Goal: Contribute content

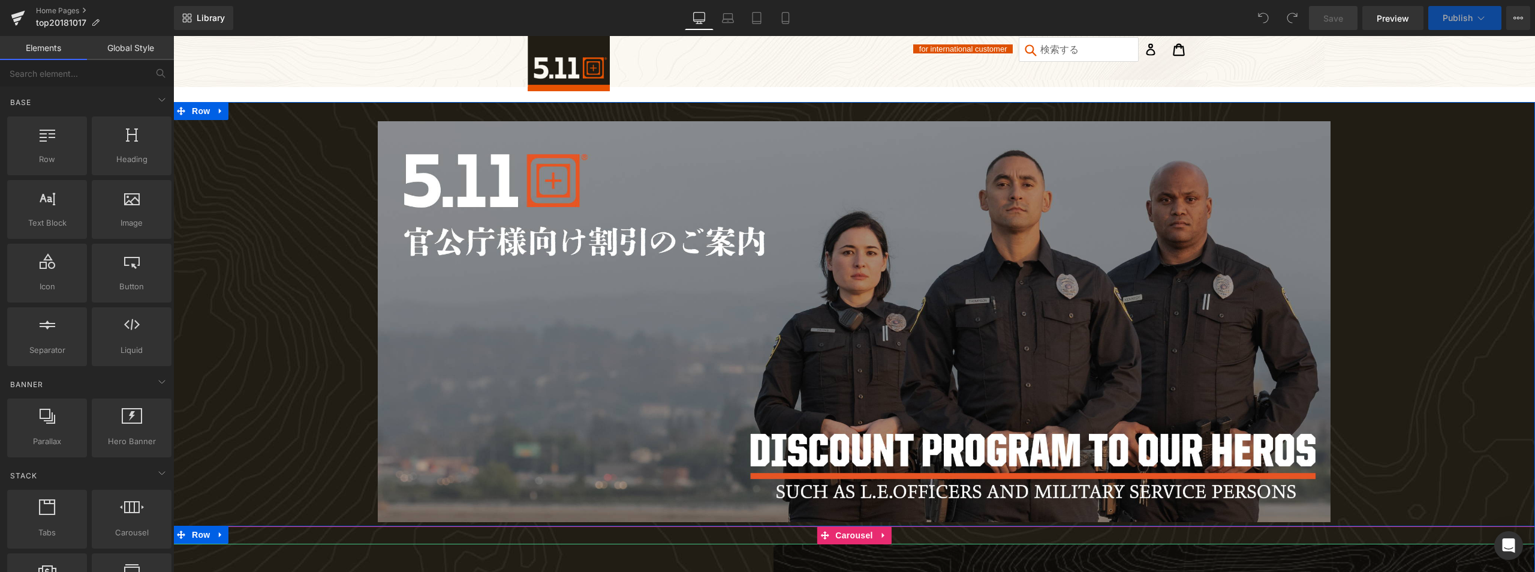
scroll to position [360, 0]
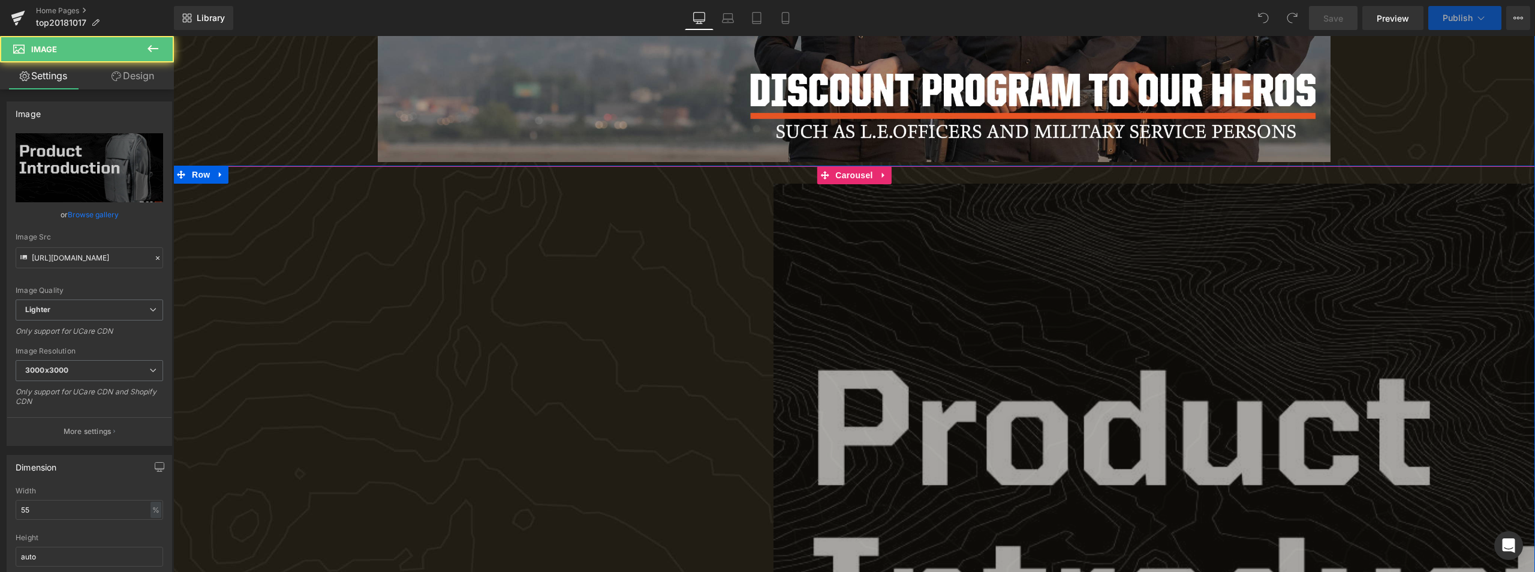
click at [846, 178] on span "Carousel" at bounding box center [854, 175] width 43 height 18
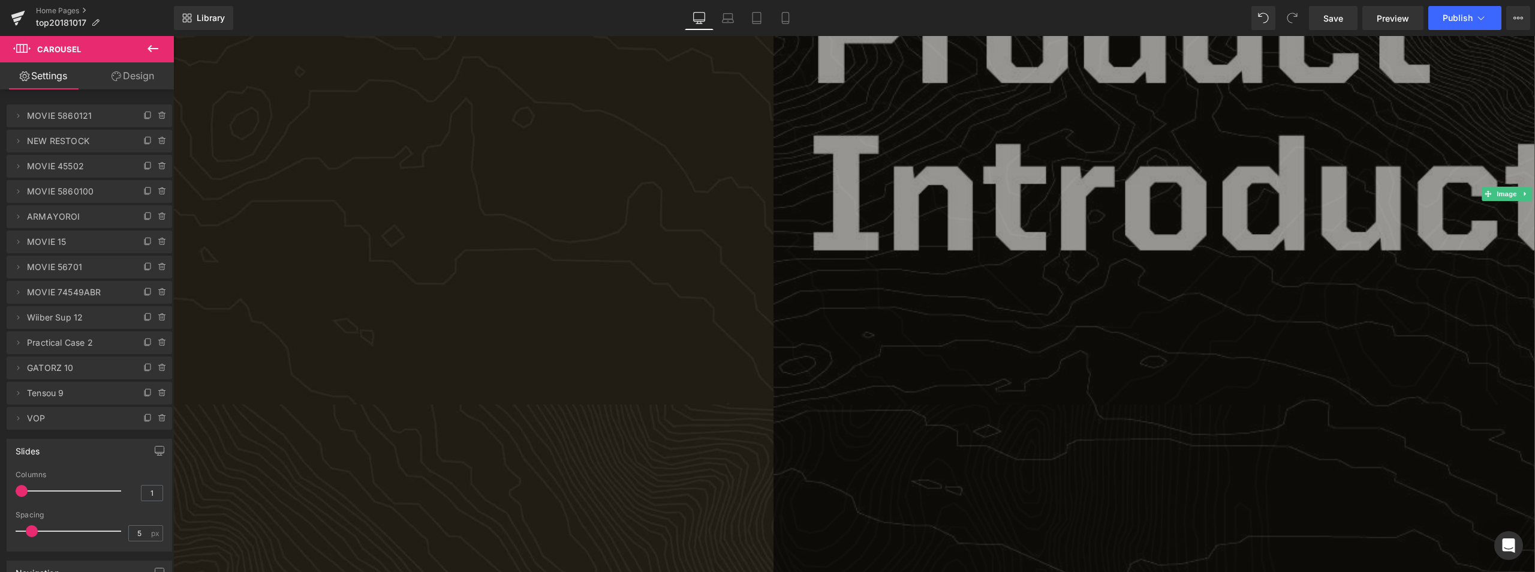
scroll to position [960, 0]
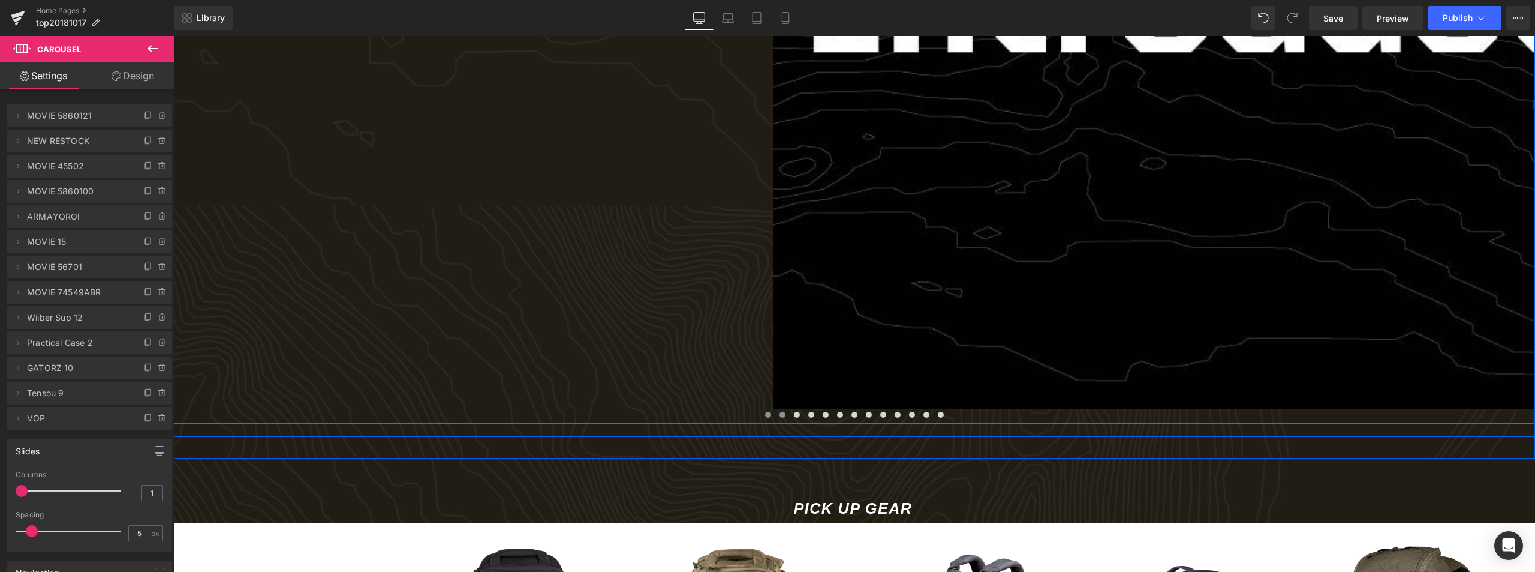
click at [780, 415] on span at bounding box center [783, 414] width 6 height 6
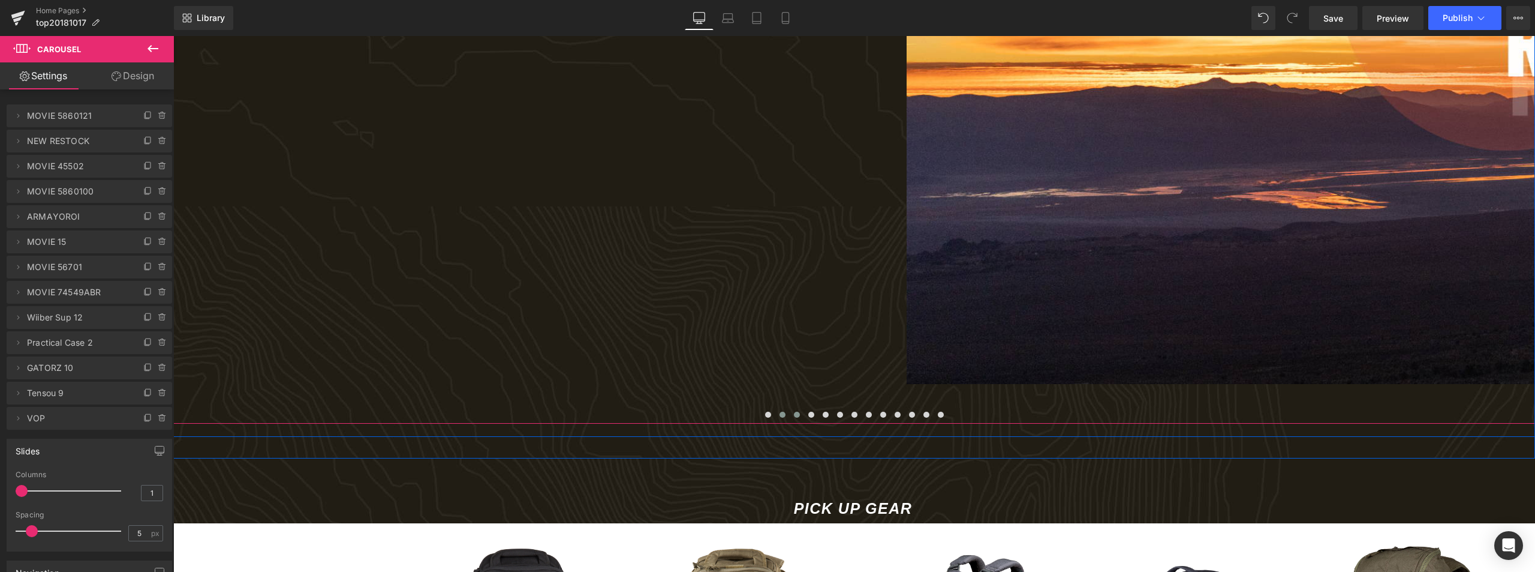
click at [794, 416] on span at bounding box center [797, 414] width 6 height 6
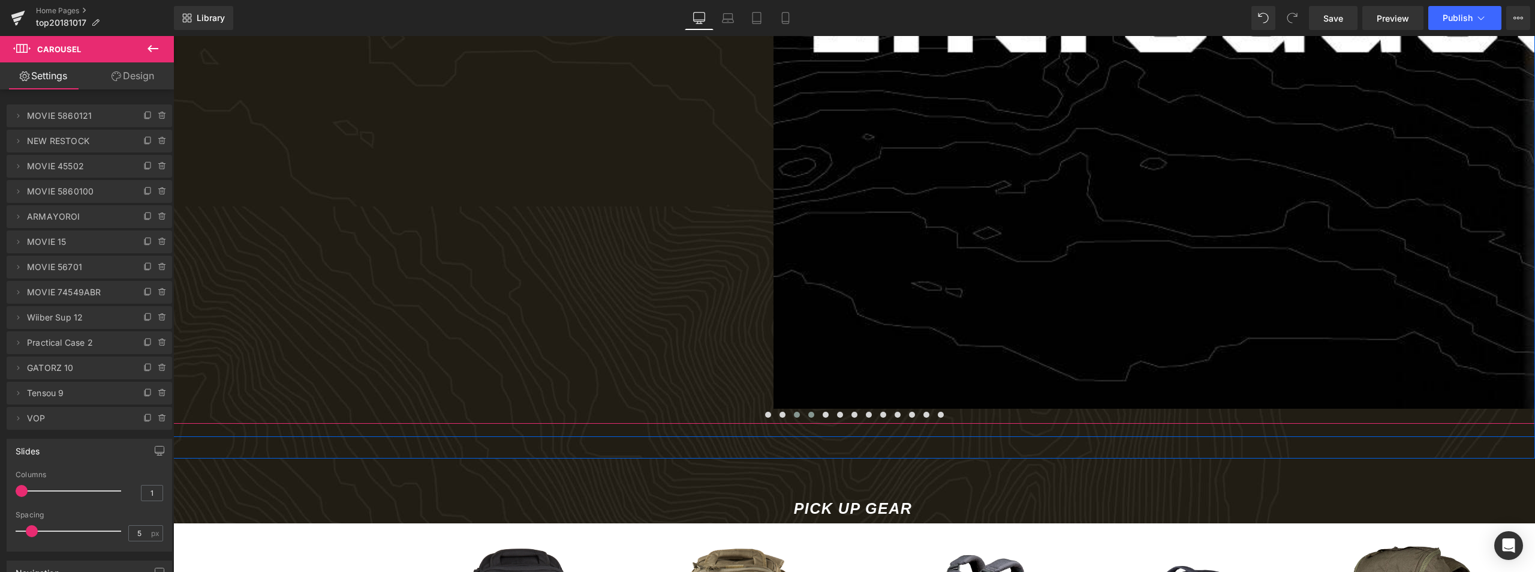
click at [809, 416] on span at bounding box center [812, 414] width 6 height 6
click at [826, 416] on span at bounding box center [826, 414] width 6 height 6
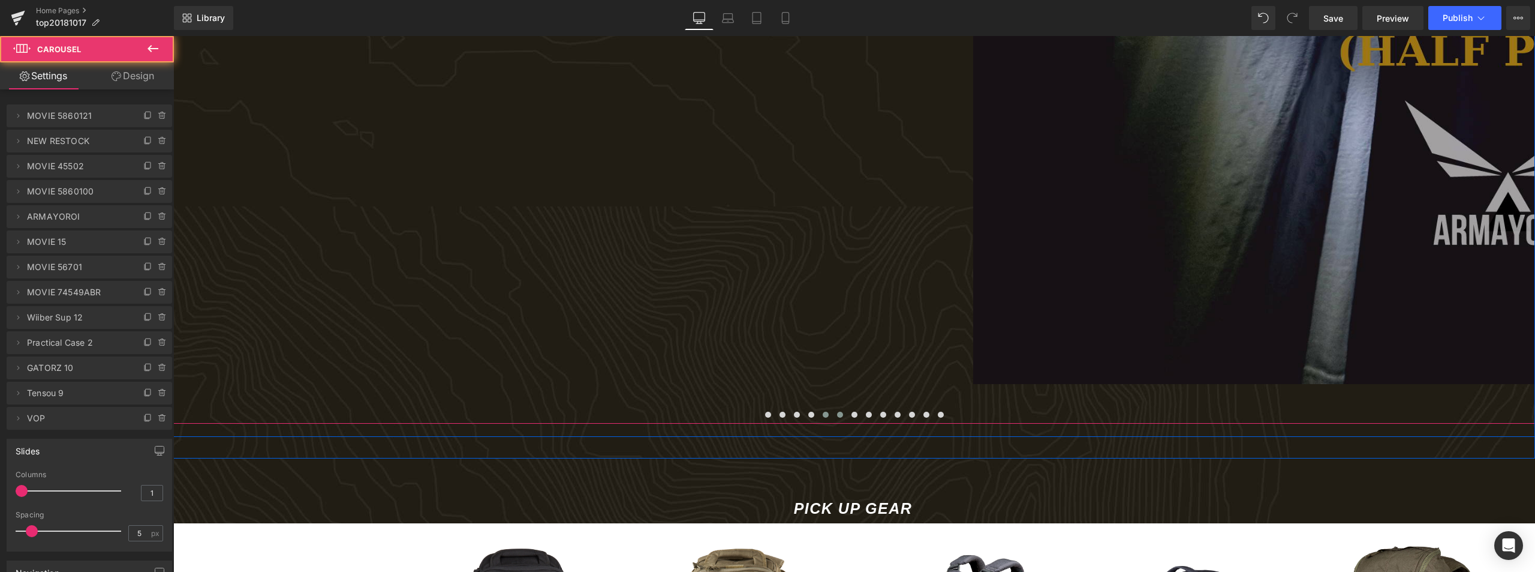
click at [837, 416] on span at bounding box center [840, 414] width 6 height 6
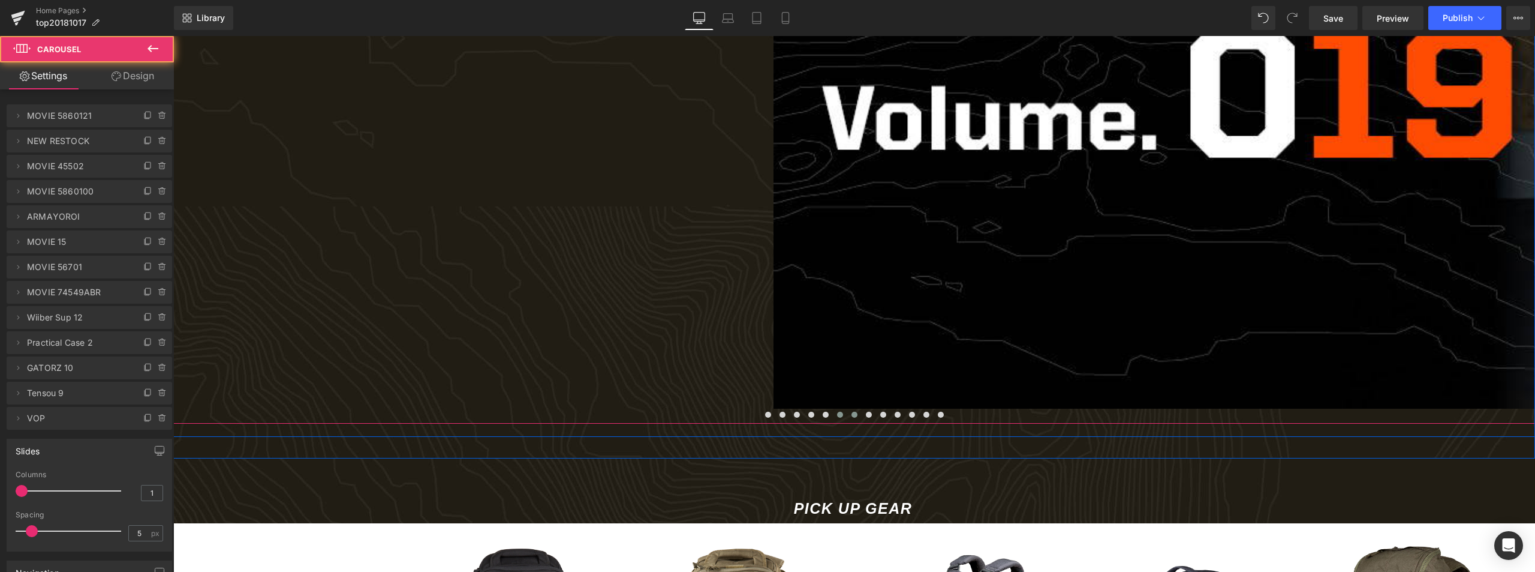
click at [859, 416] on button at bounding box center [855, 414] width 14 height 12
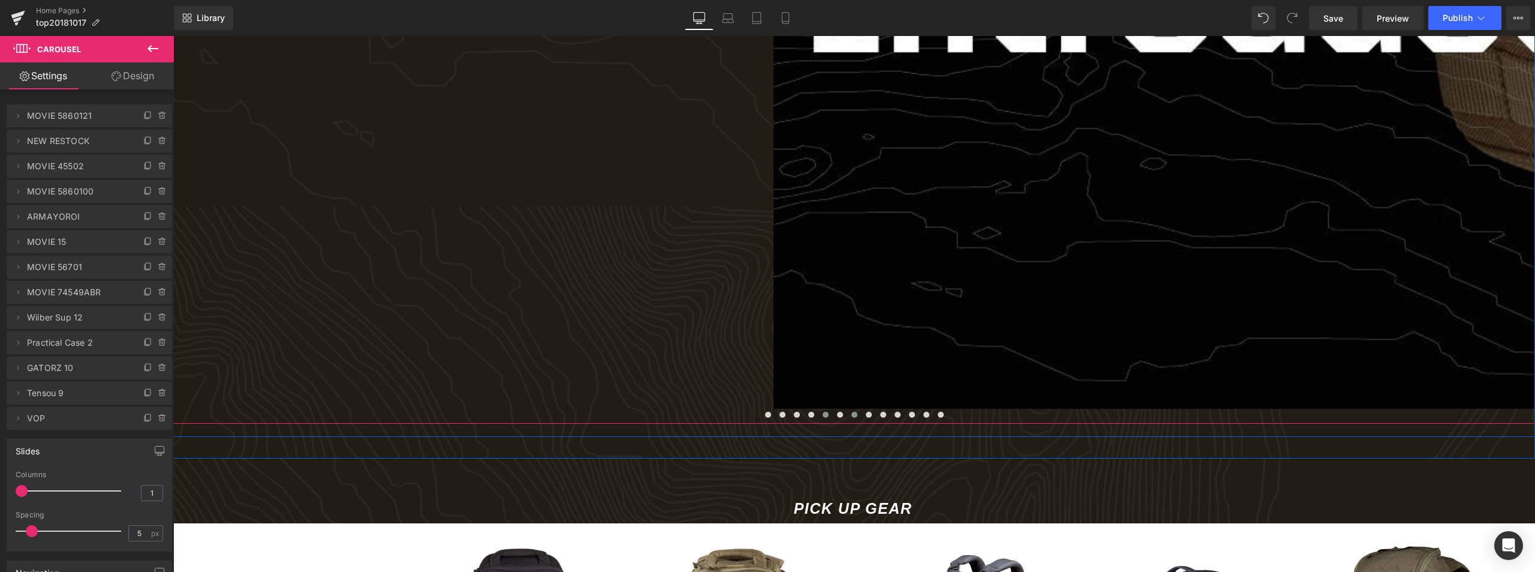
click at [823, 416] on span at bounding box center [826, 414] width 6 height 6
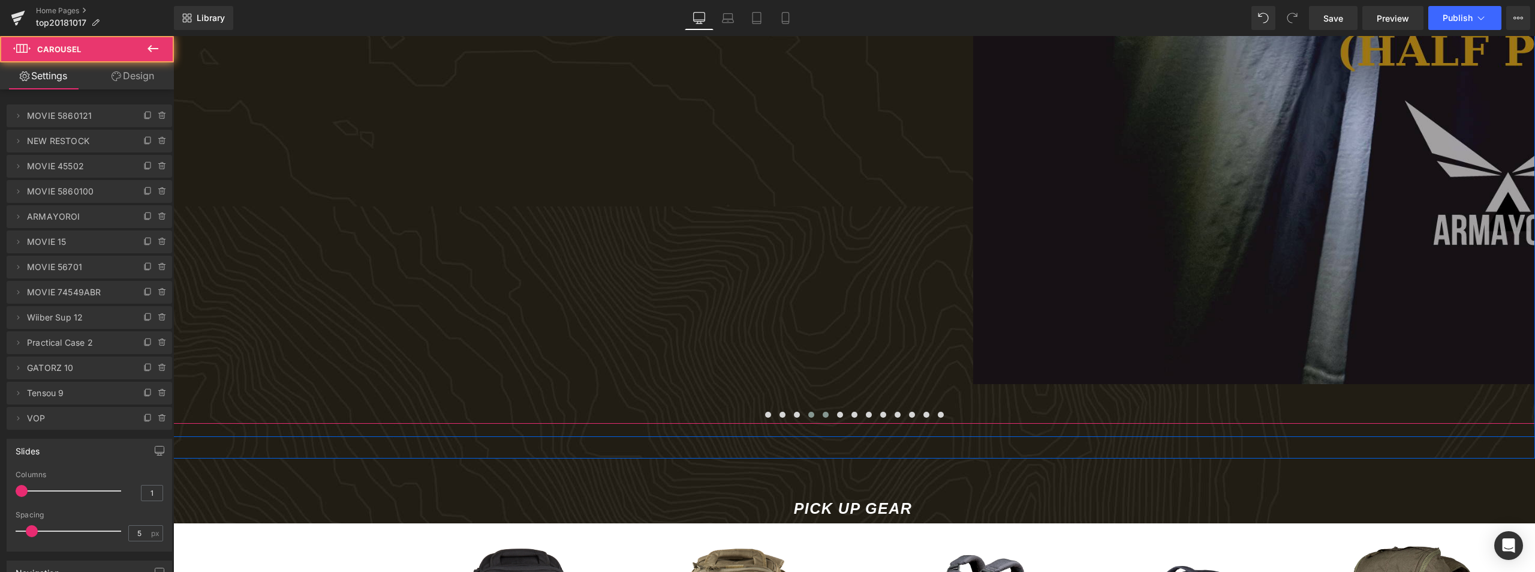
click at [810, 416] on span at bounding box center [812, 414] width 6 height 6
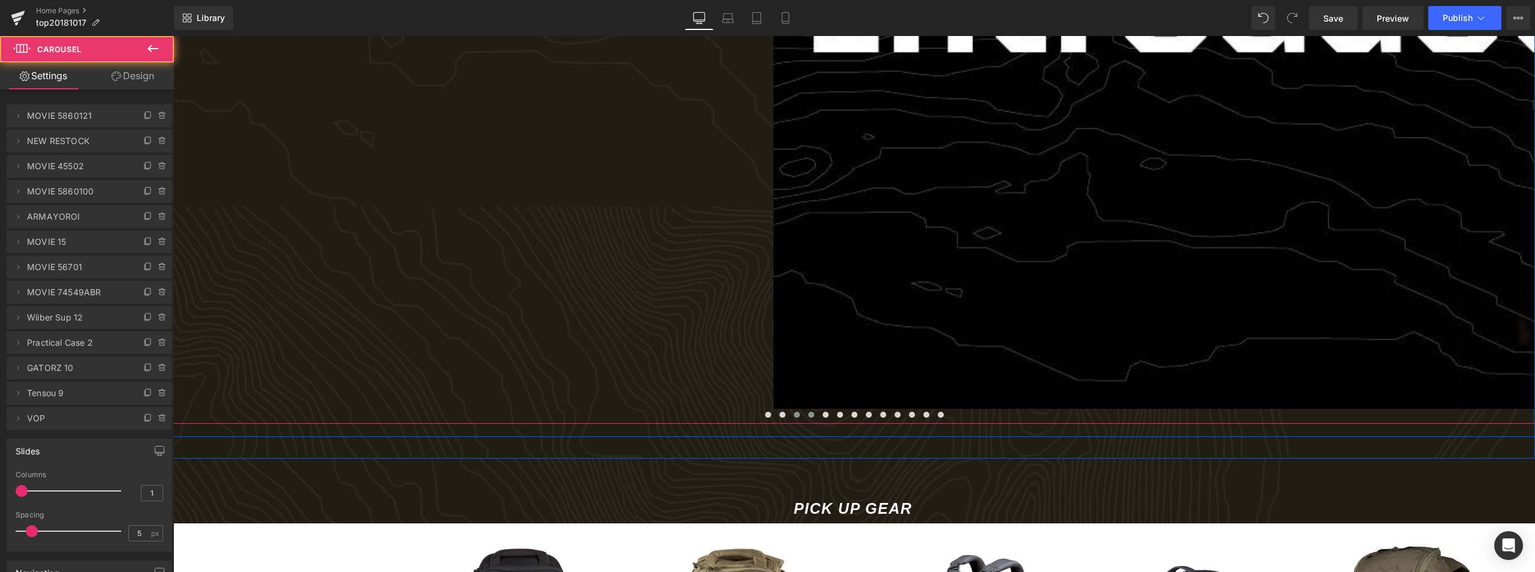
click at [794, 416] on span at bounding box center [797, 414] width 6 height 6
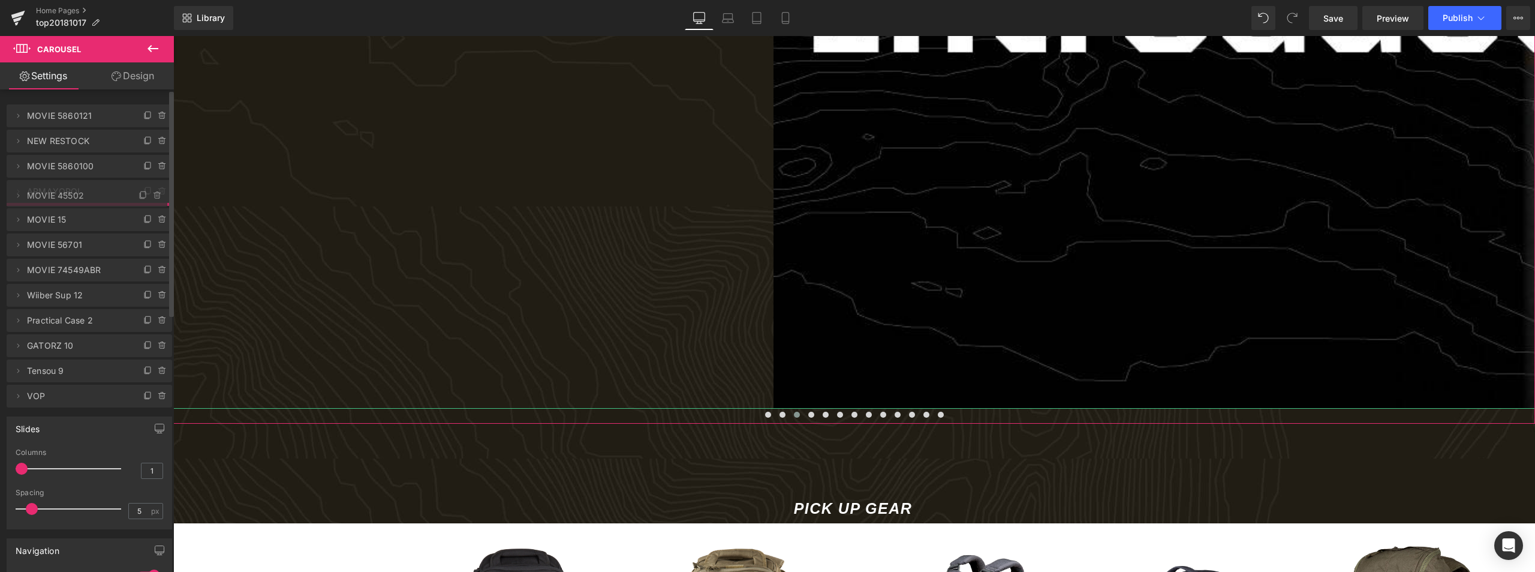
drag, startPoint x: 76, startPoint y: 171, endPoint x: 77, endPoint y: 200, distance: 29.4
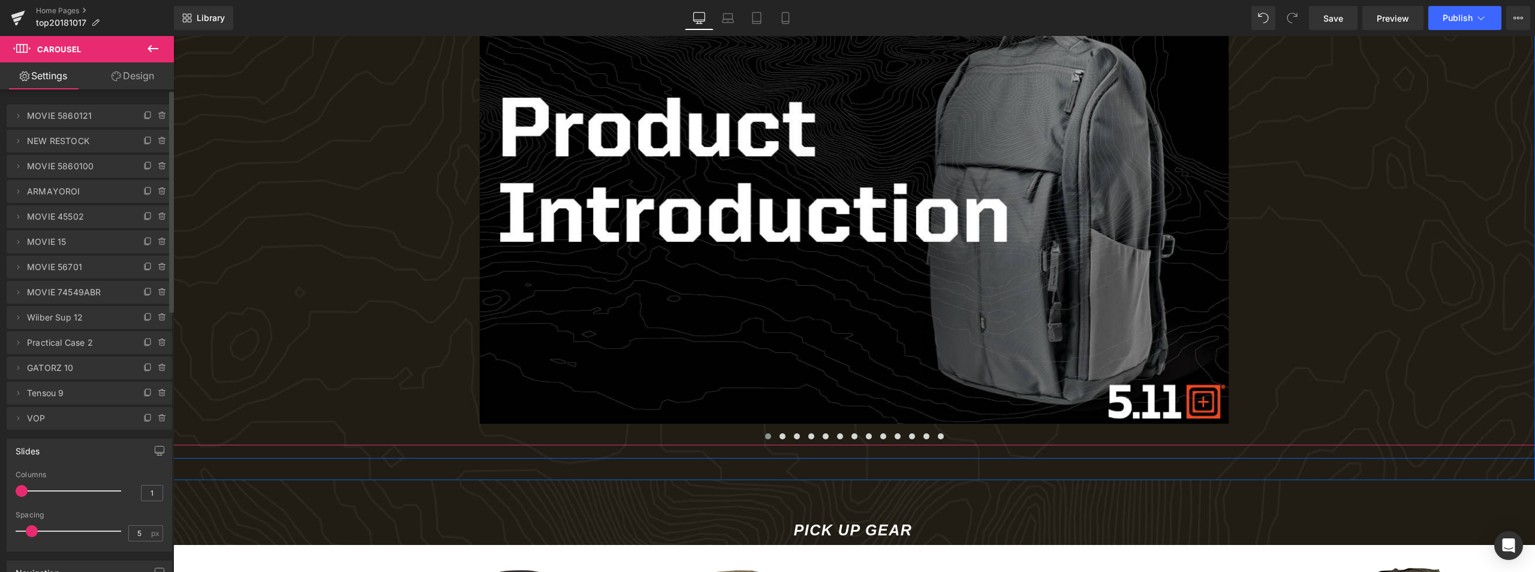
scroll to position [480, 0]
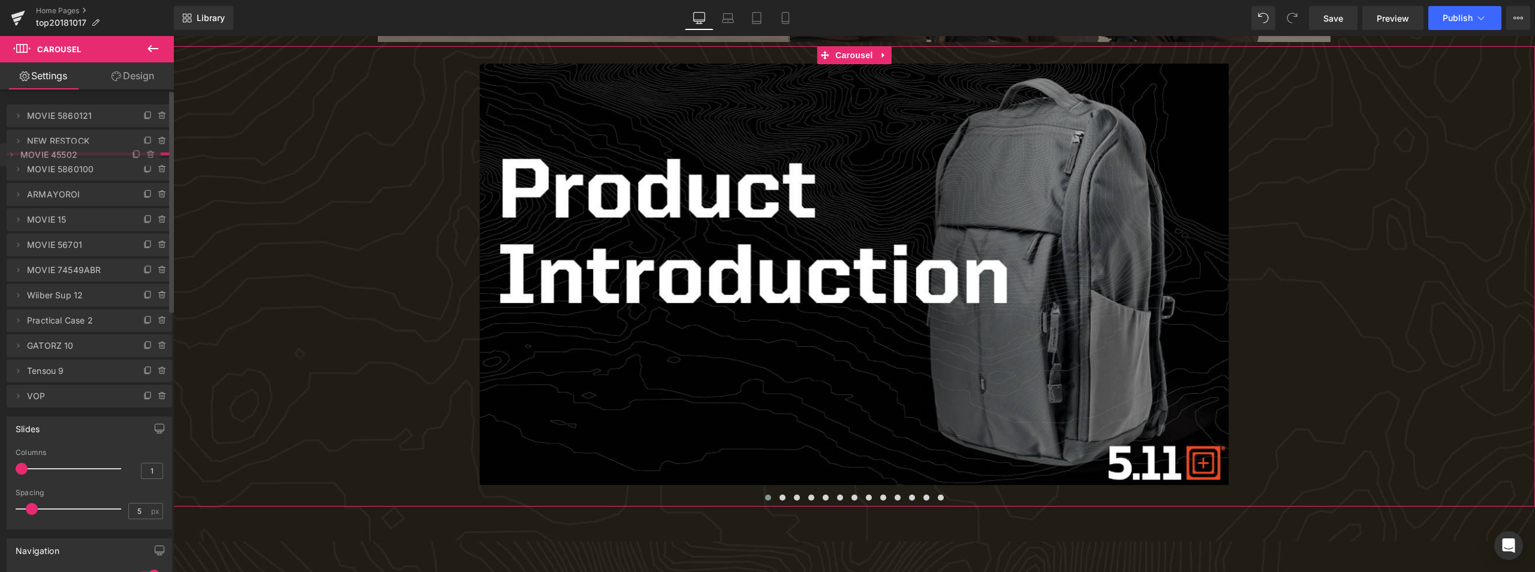
drag, startPoint x: 62, startPoint y: 224, endPoint x: 64, endPoint y: 163, distance: 61.2
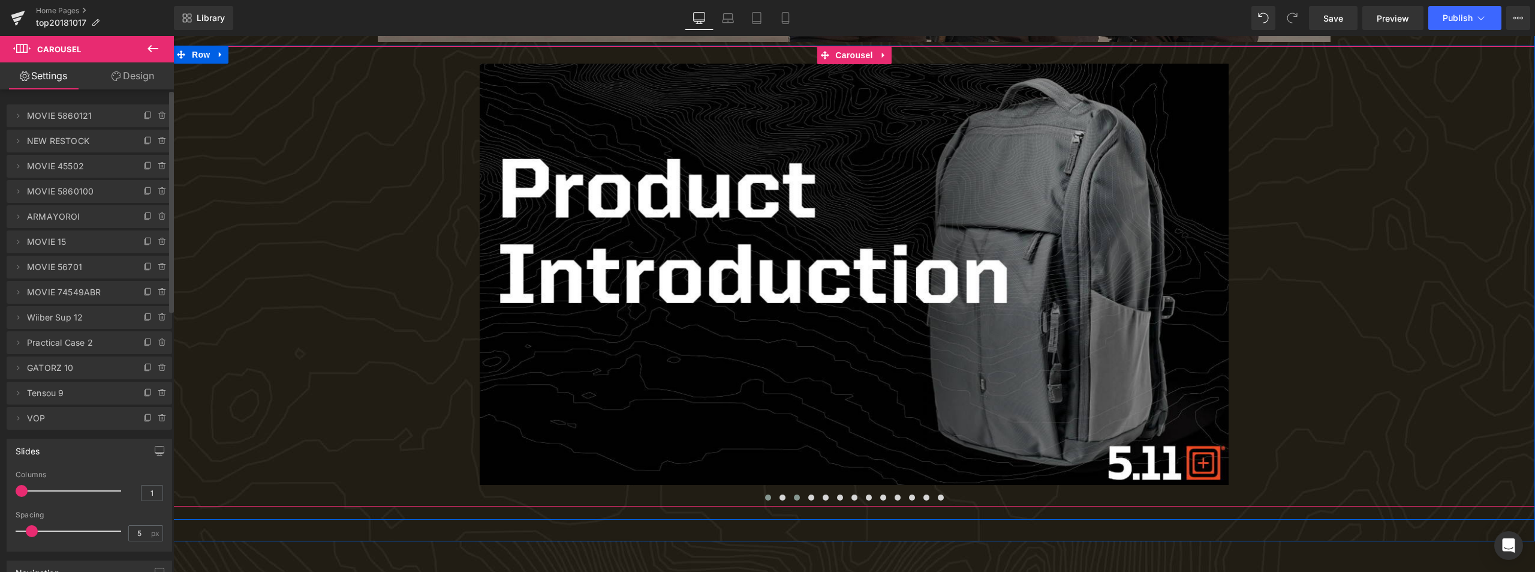
click at [792, 494] on button at bounding box center [797, 497] width 14 height 12
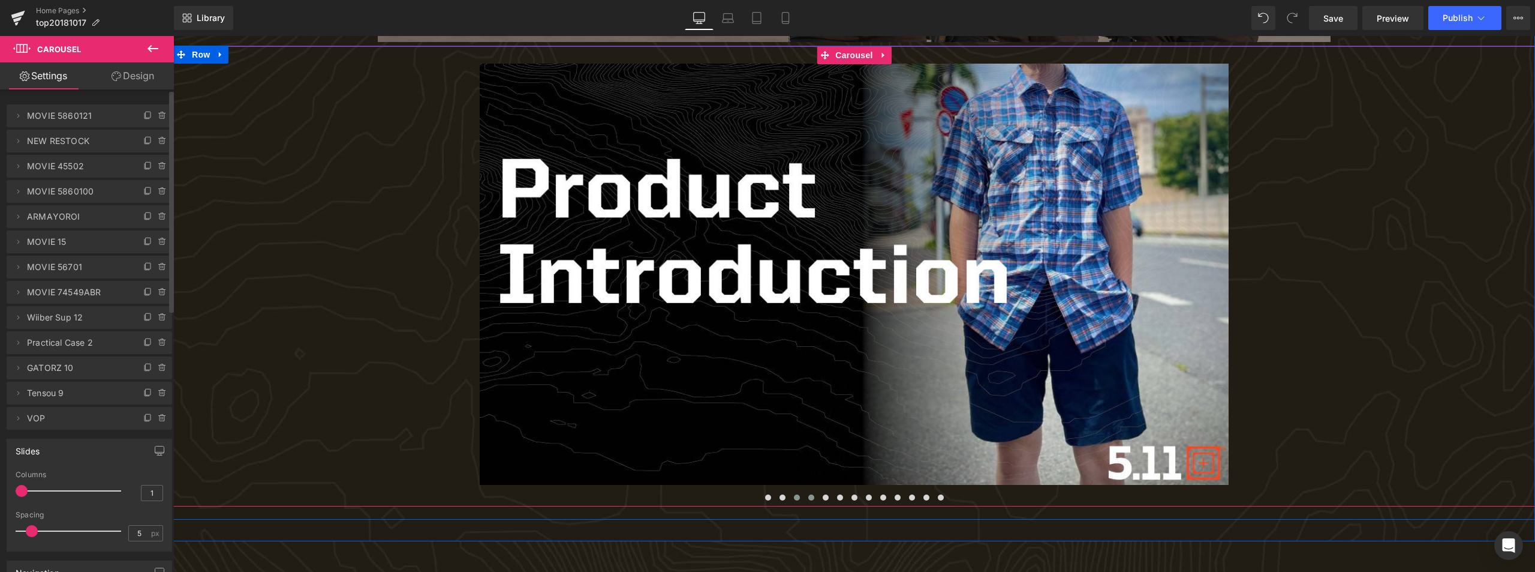
click at [813, 495] on button at bounding box center [811, 497] width 14 height 12
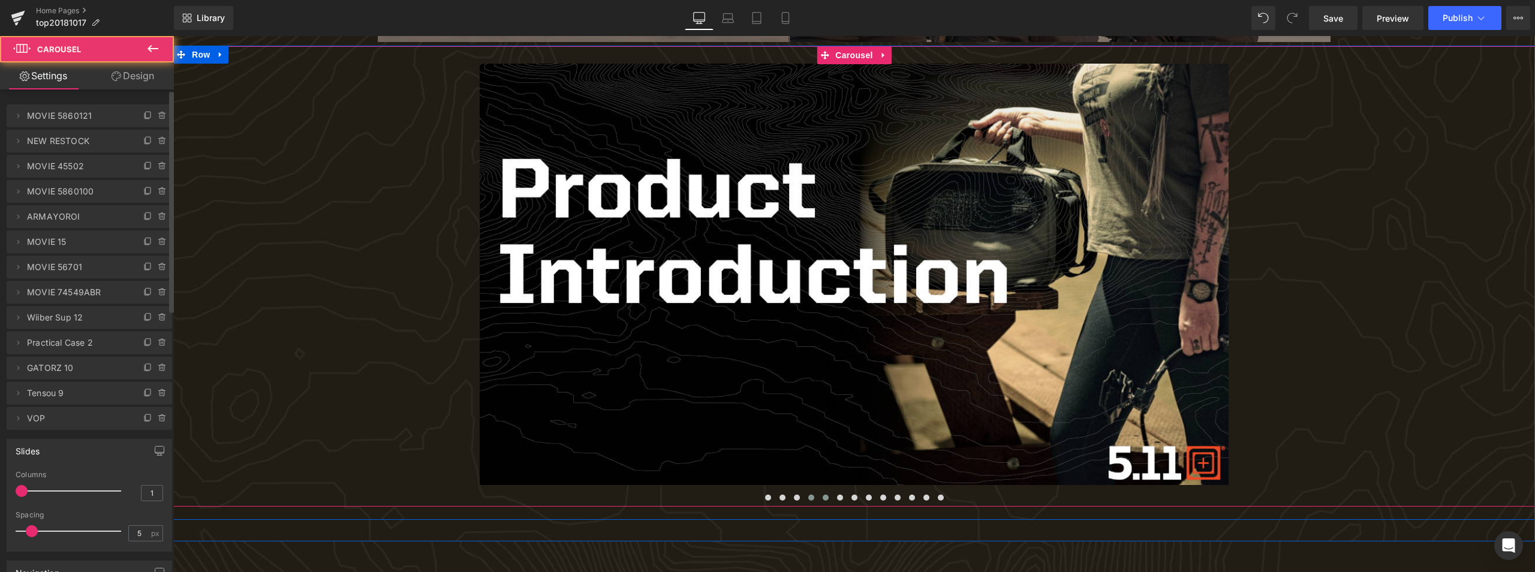
click at [823, 496] on span at bounding box center [826, 497] width 6 height 6
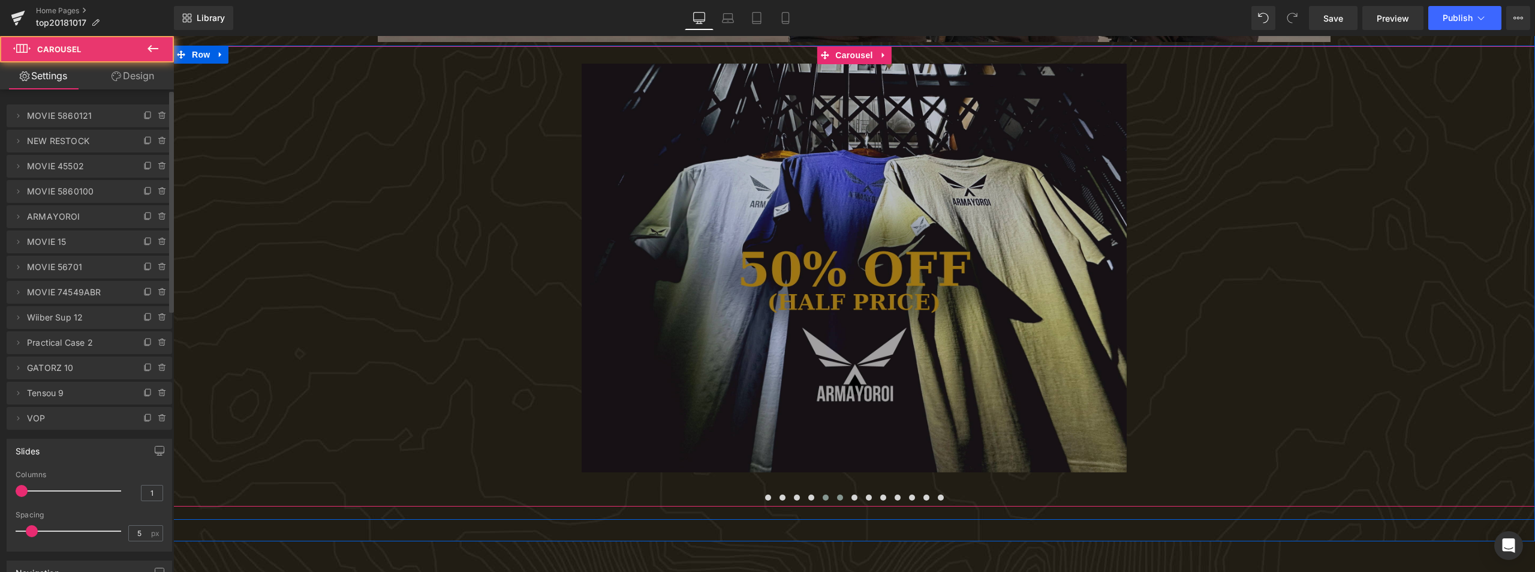
click at [837, 496] on span at bounding box center [840, 497] width 6 height 6
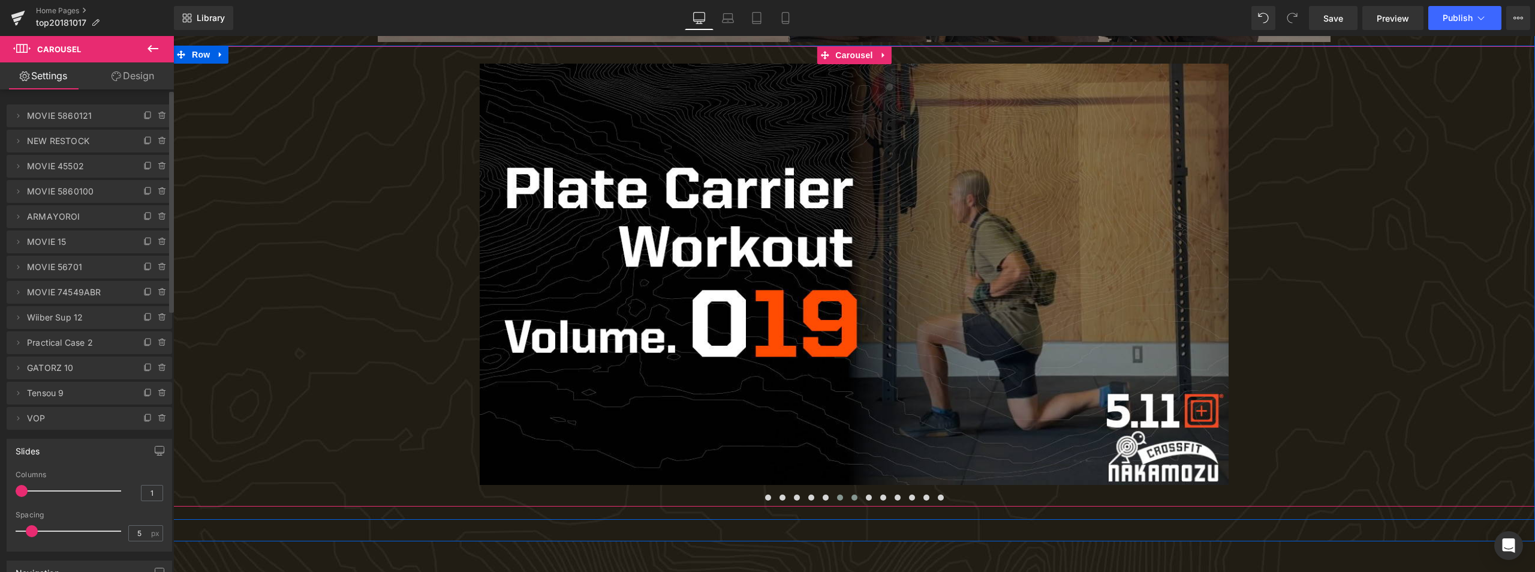
click at [852, 496] on span at bounding box center [855, 497] width 6 height 6
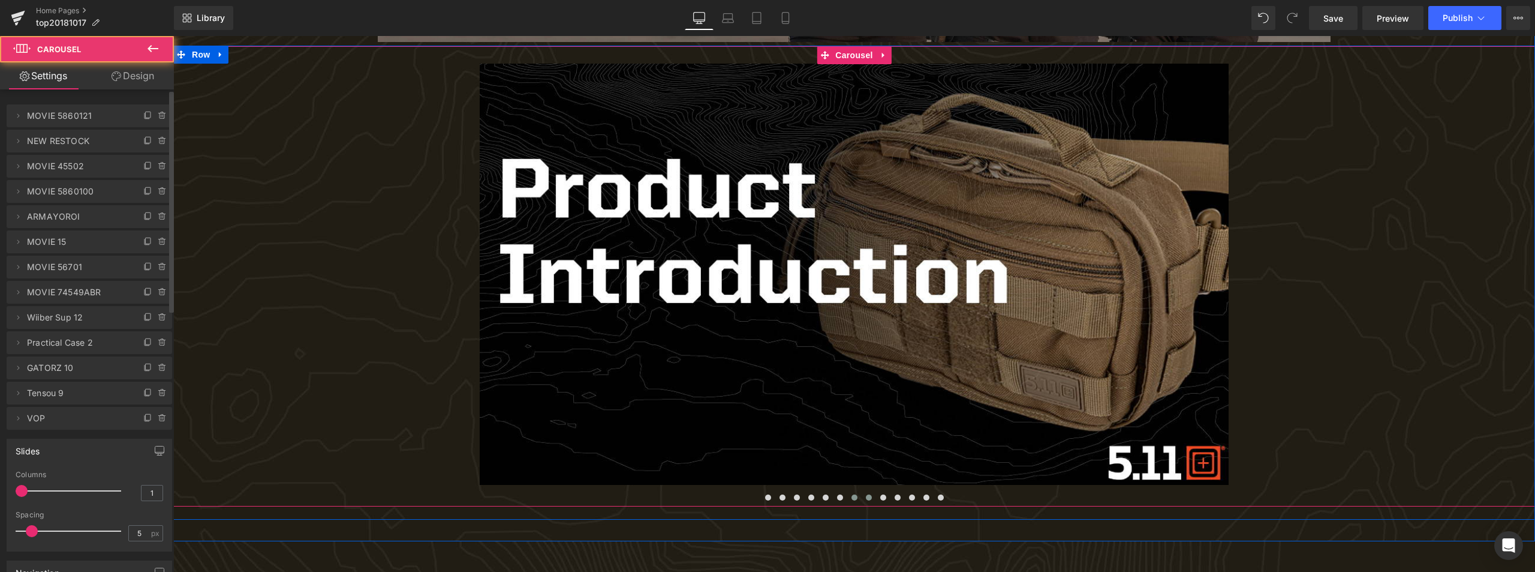
click at [867, 497] on span at bounding box center [869, 497] width 6 height 6
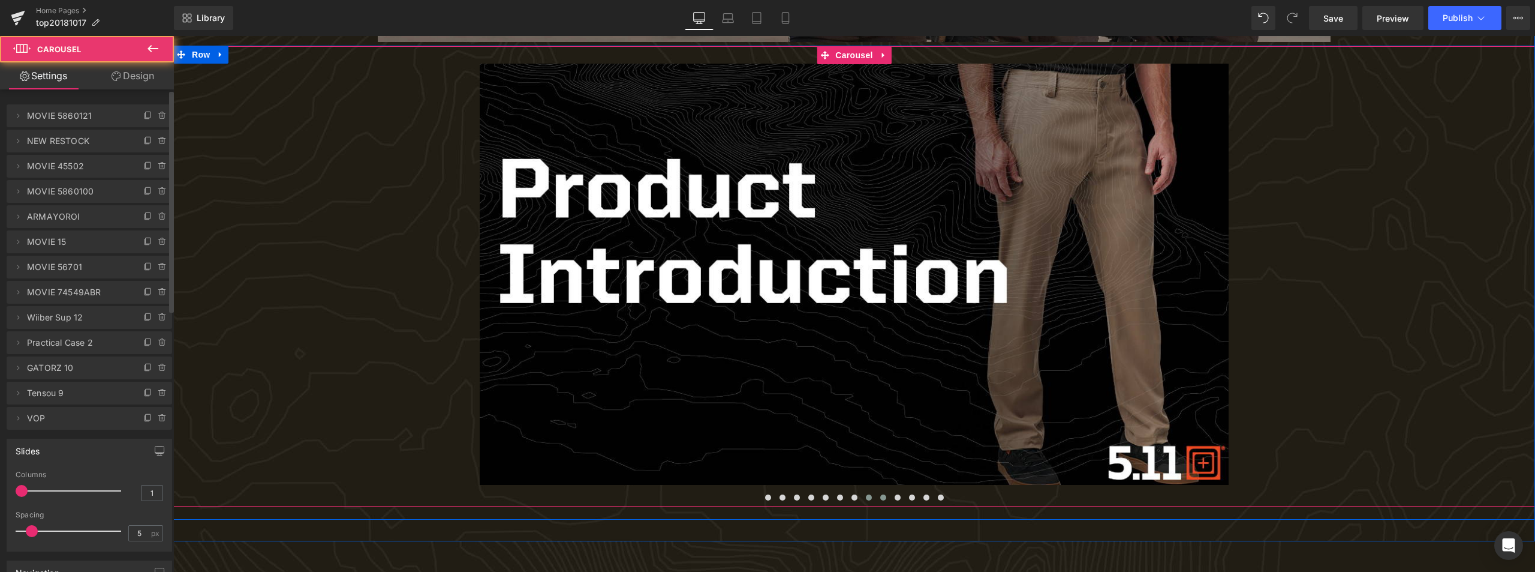
click at [882, 497] on span at bounding box center [884, 497] width 6 height 6
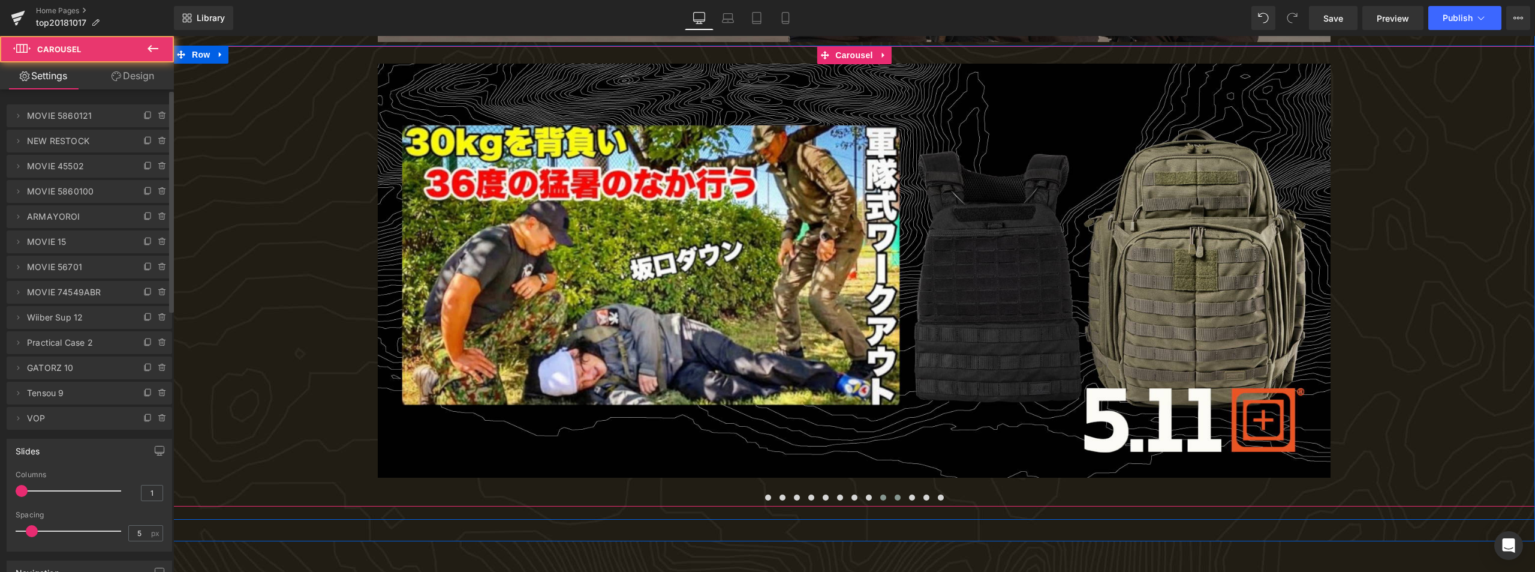
click at [897, 495] on span at bounding box center [898, 497] width 6 height 6
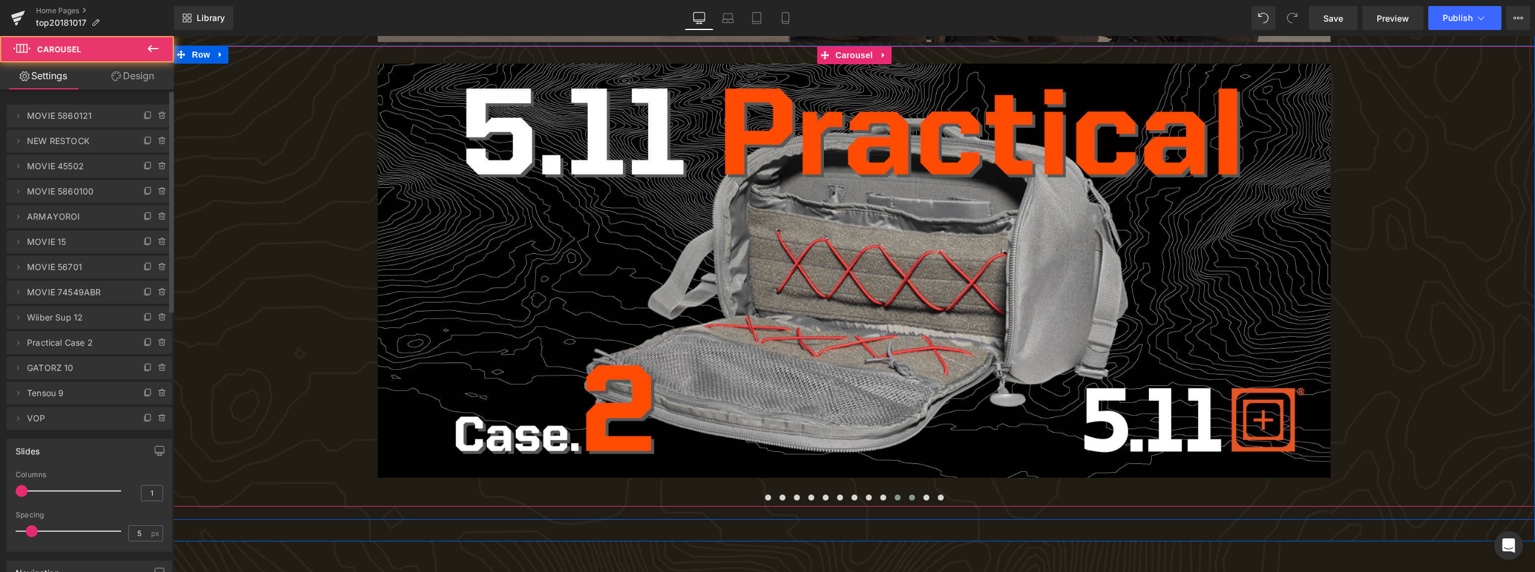
click at [908, 495] on button at bounding box center [912, 497] width 14 height 12
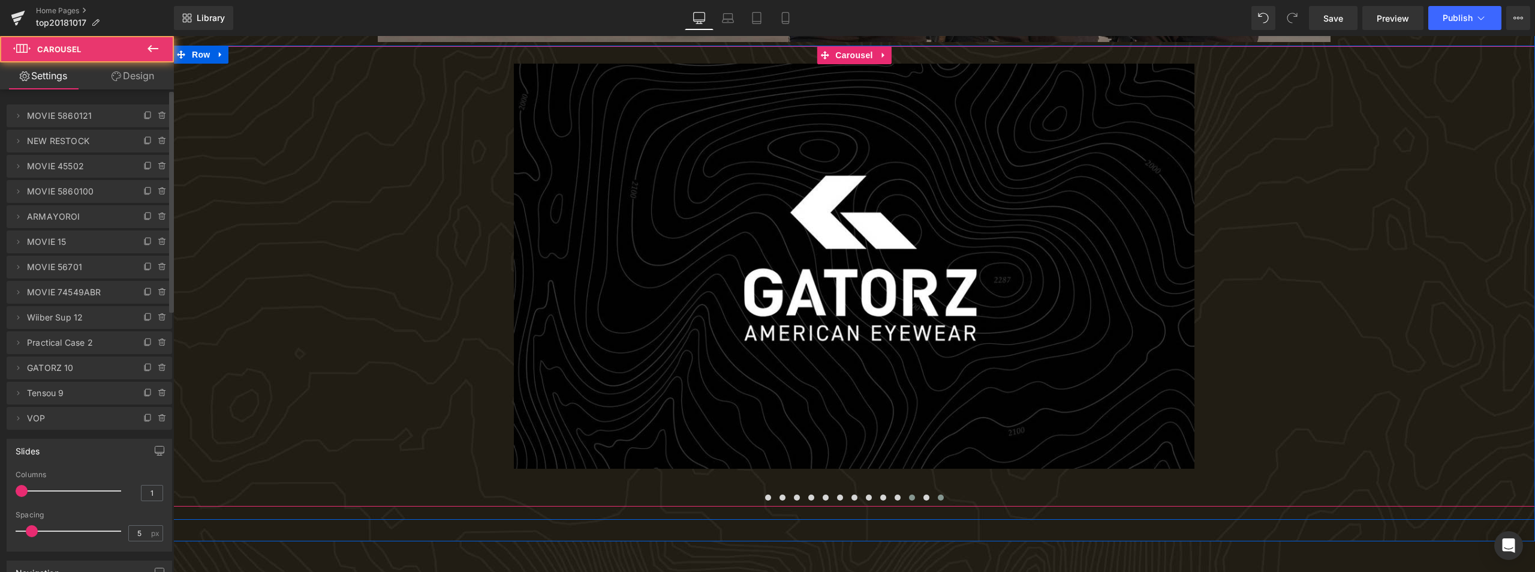
drag, startPoint x: 925, startPoint y: 494, endPoint x: 932, endPoint y: 494, distance: 6.6
click at [926, 494] on button at bounding box center [926, 497] width 14 height 12
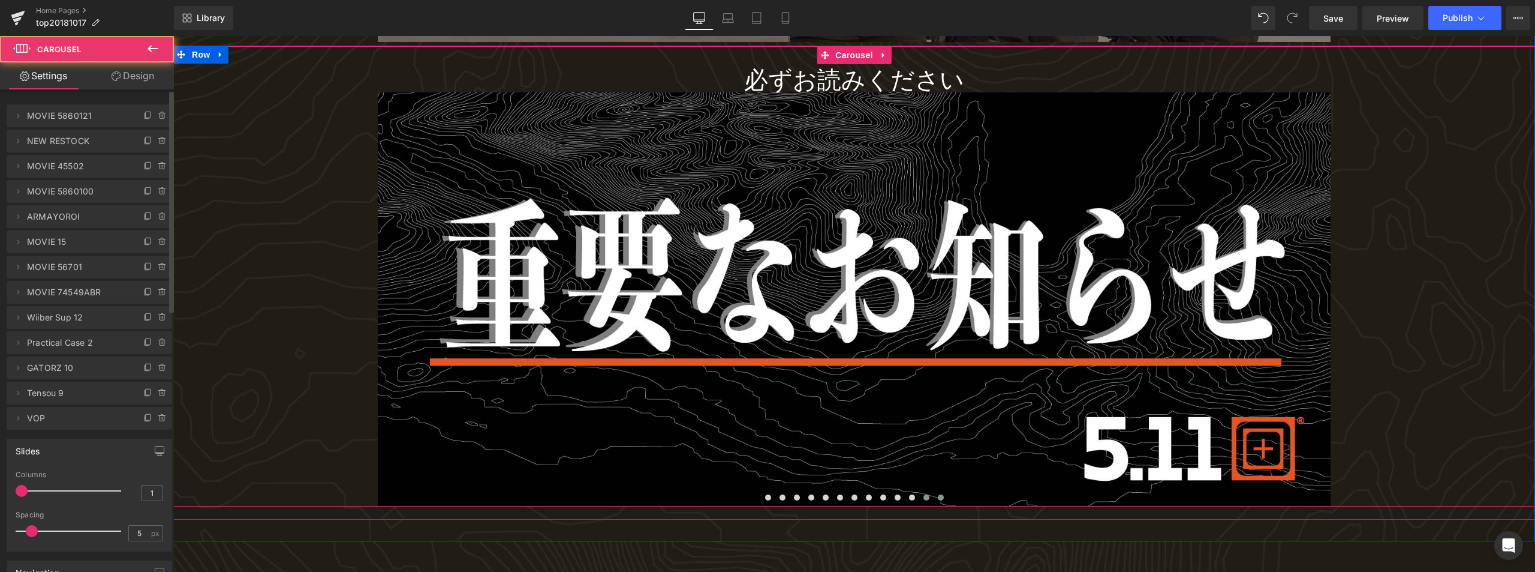
click at [941, 494] on button at bounding box center [941, 497] width 14 height 12
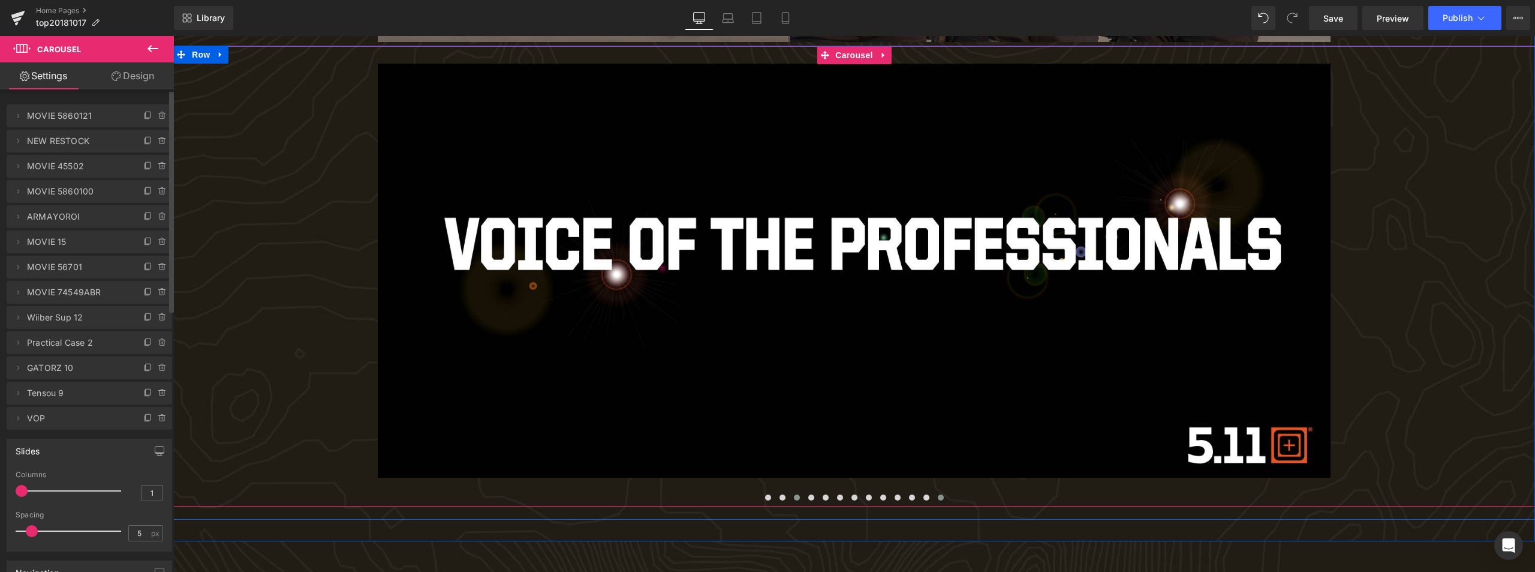
click at [796, 498] on span at bounding box center [797, 497] width 6 height 6
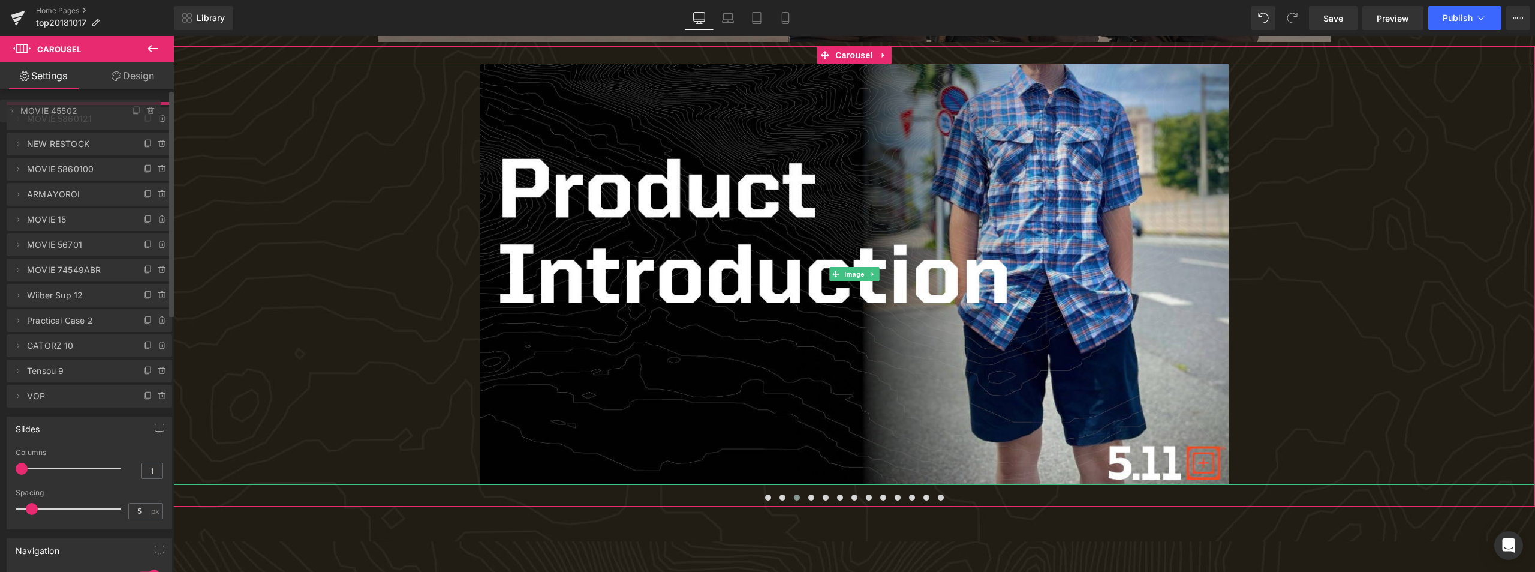
drag, startPoint x: 86, startPoint y: 170, endPoint x: 79, endPoint y: 115, distance: 55.6
click at [14, 118] on icon at bounding box center [18, 116] width 10 height 10
drag, startPoint x: 46, startPoint y: 162, endPoint x: 115, endPoint y: 162, distance: 68.4
click at [115, 162] on input "MOVIE 45502" at bounding box center [89, 162] width 149 height 20
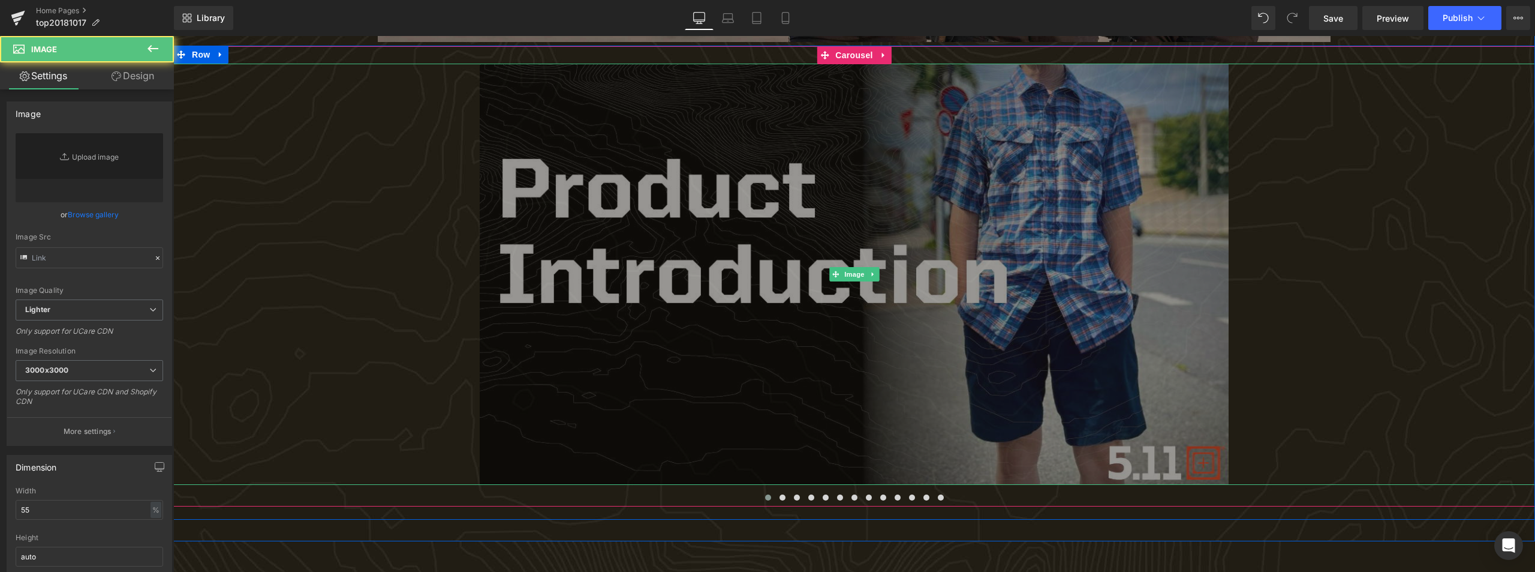
type input "[URL][DOMAIN_NAME]"
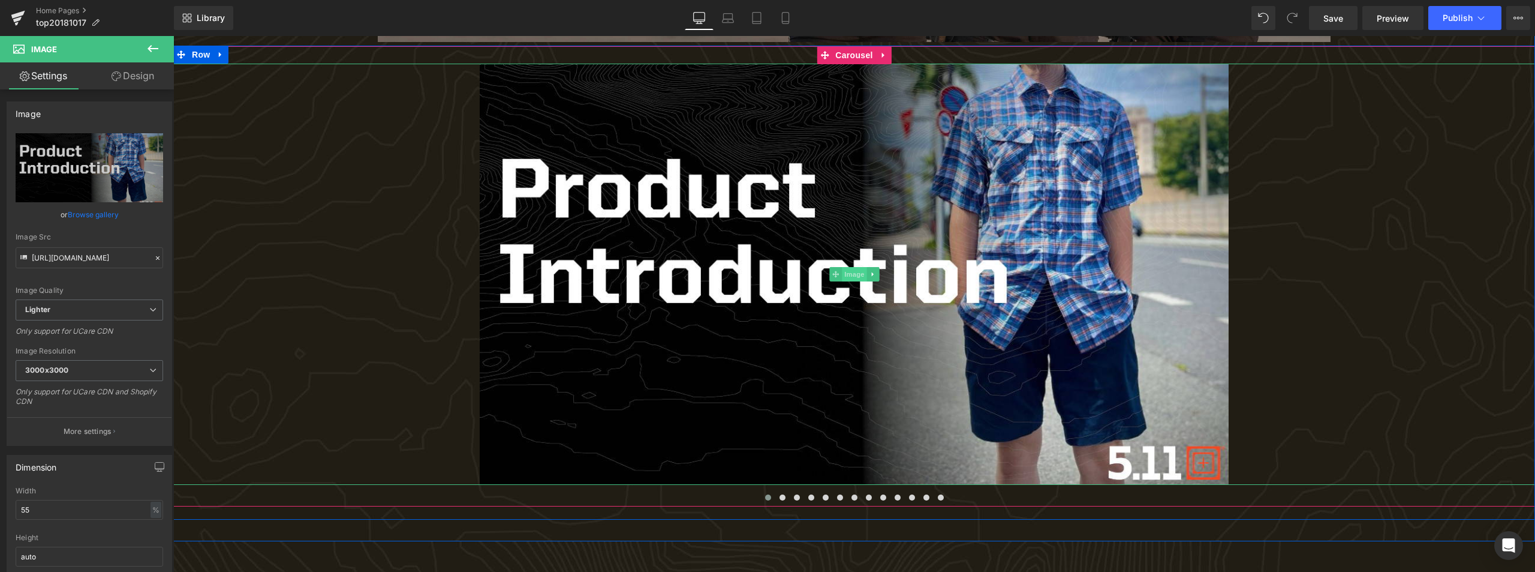
click at [844, 275] on span "Image" at bounding box center [854, 274] width 25 height 14
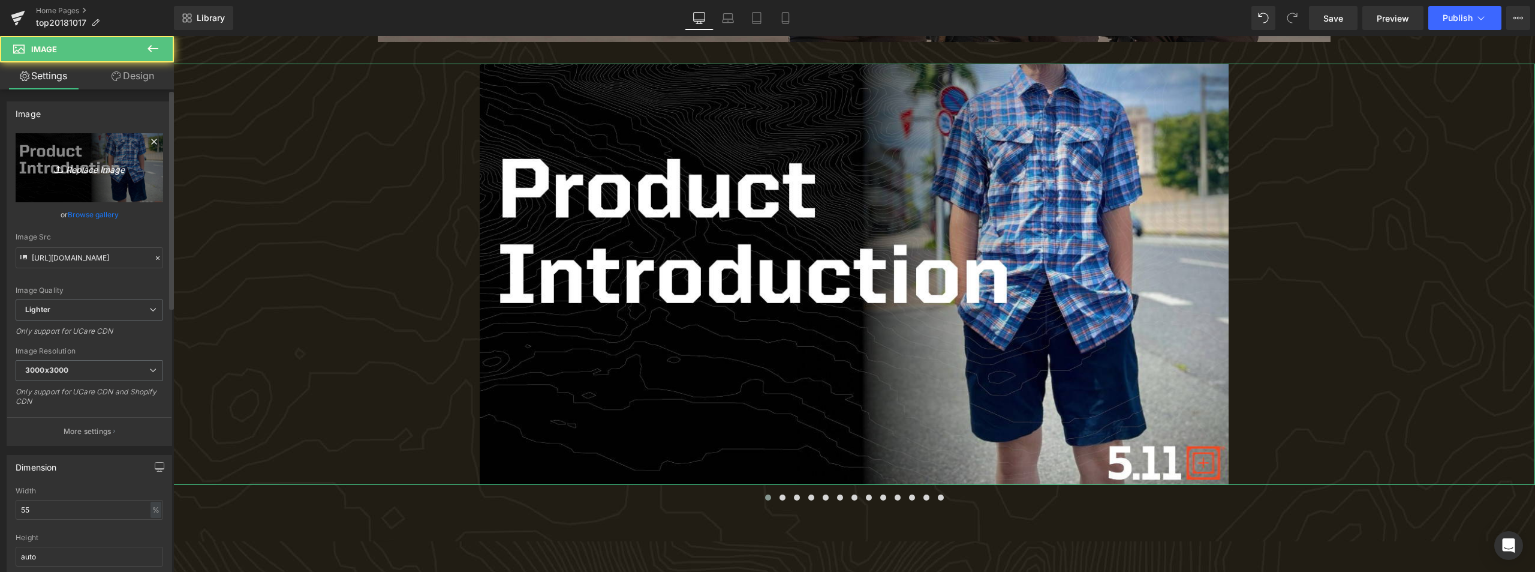
click at [118, 167] on icon "Replace Image" at bounding box center [89, 167] width 96 height 15
type input "C:\fakepath\PRODUCT INTRODUCTION MOVIE_017.jpg"
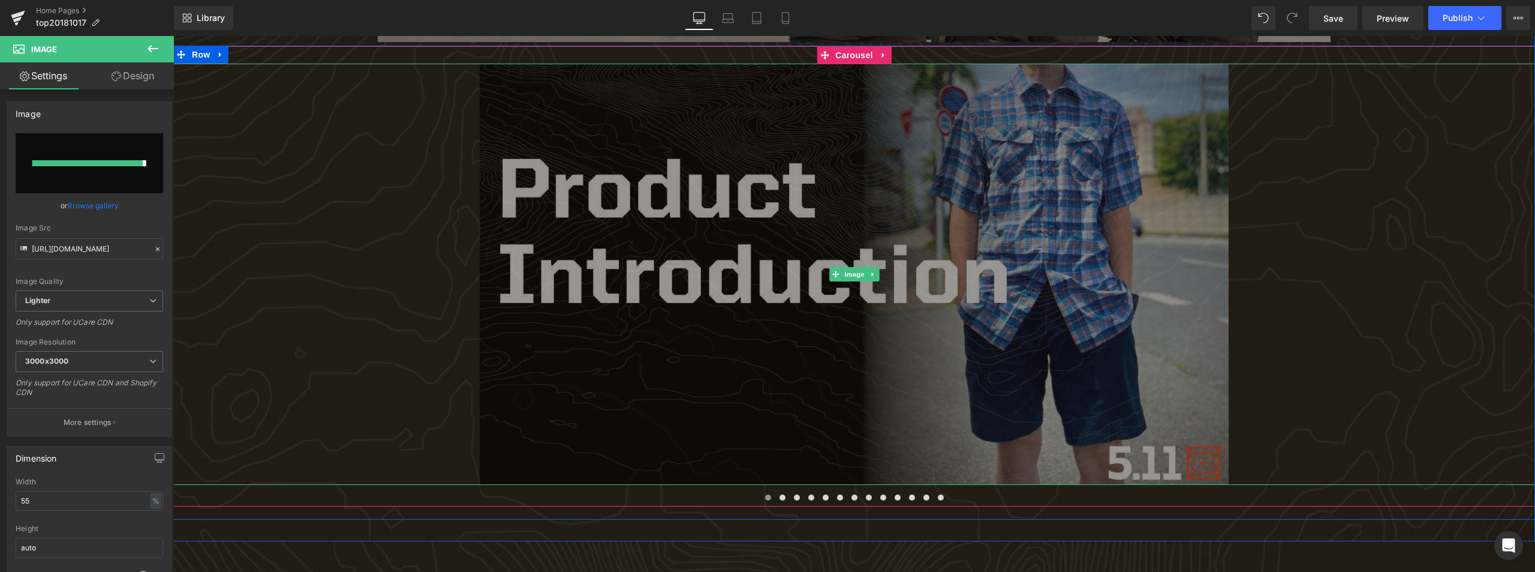
type input "[URL][DOMAIN_NAME]"
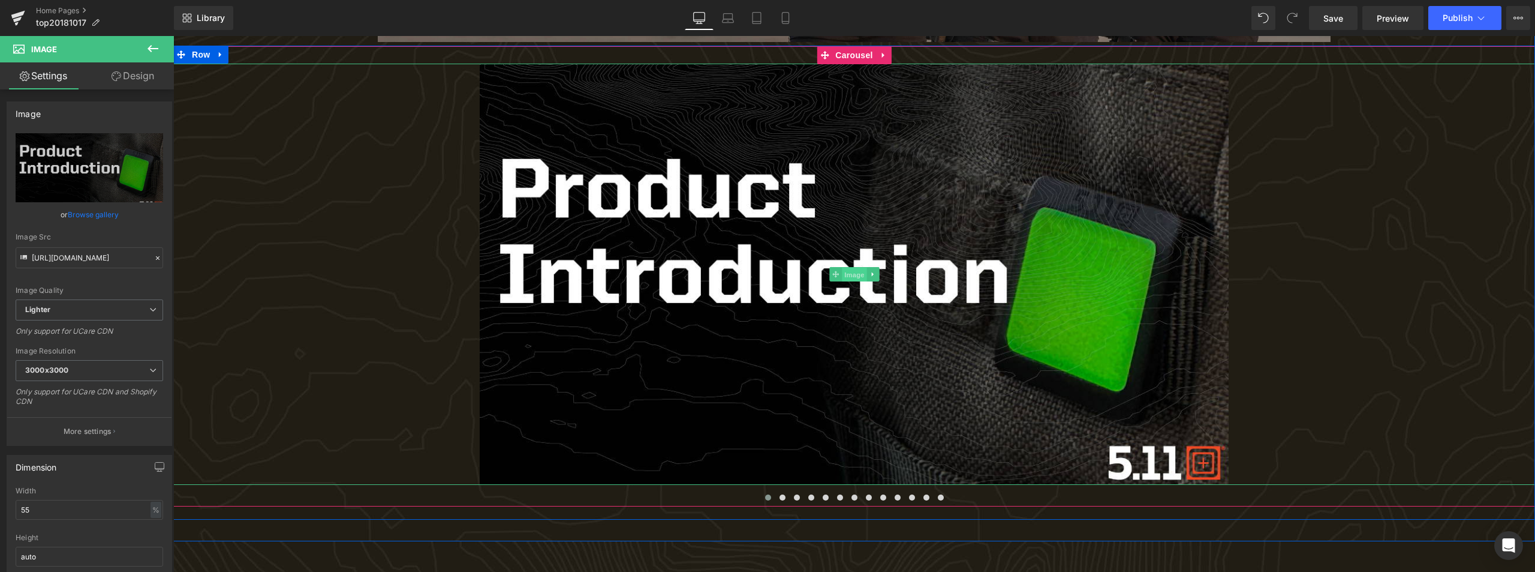
click at [842, 271] on span "Image" at bounding box center [854, 275] width 25 height 14
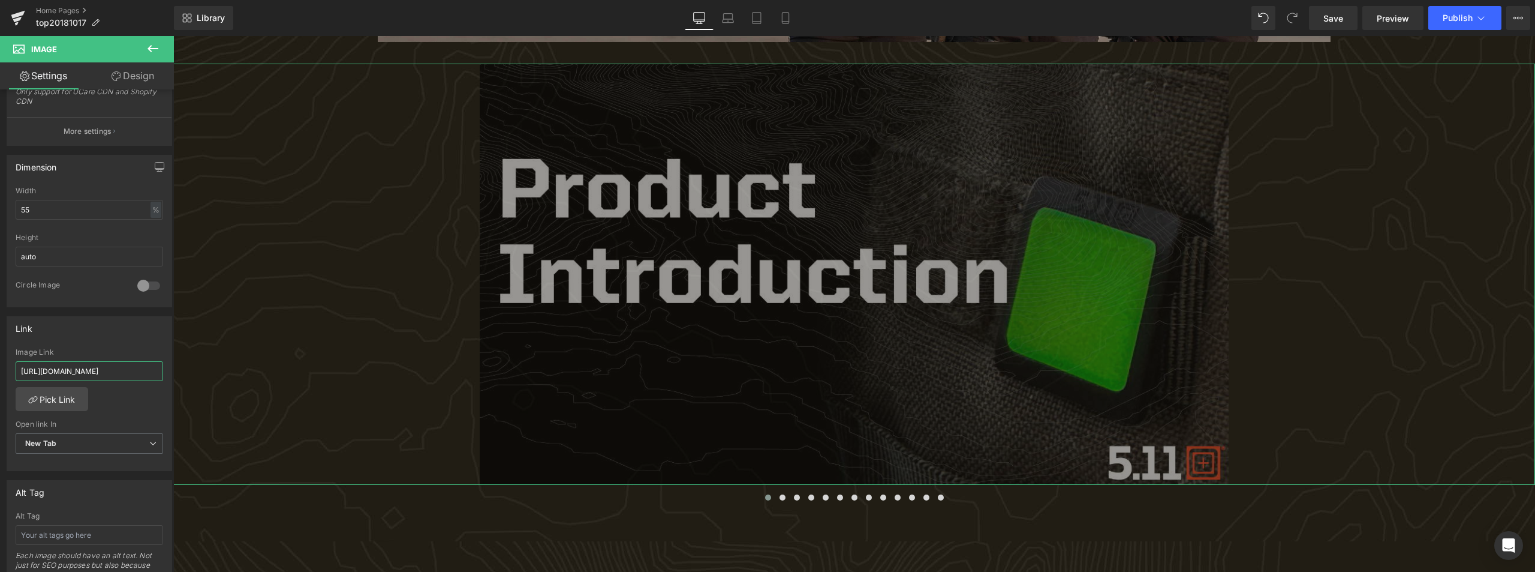
scroll to position [0, 38]
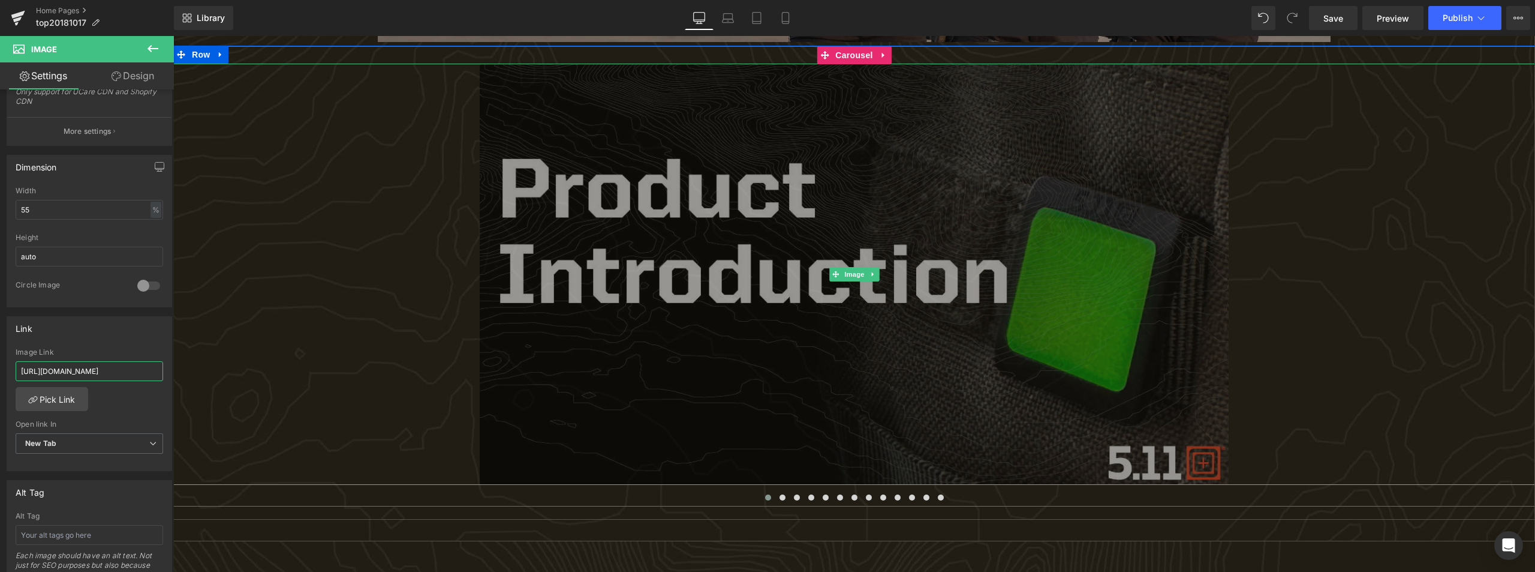
drag, startPoint x: 191, startPoint y: 410, endPoint x: 503, endPoint y: 347, distance: 317.6
paste input "[DOMAIN_NAME][URL]"
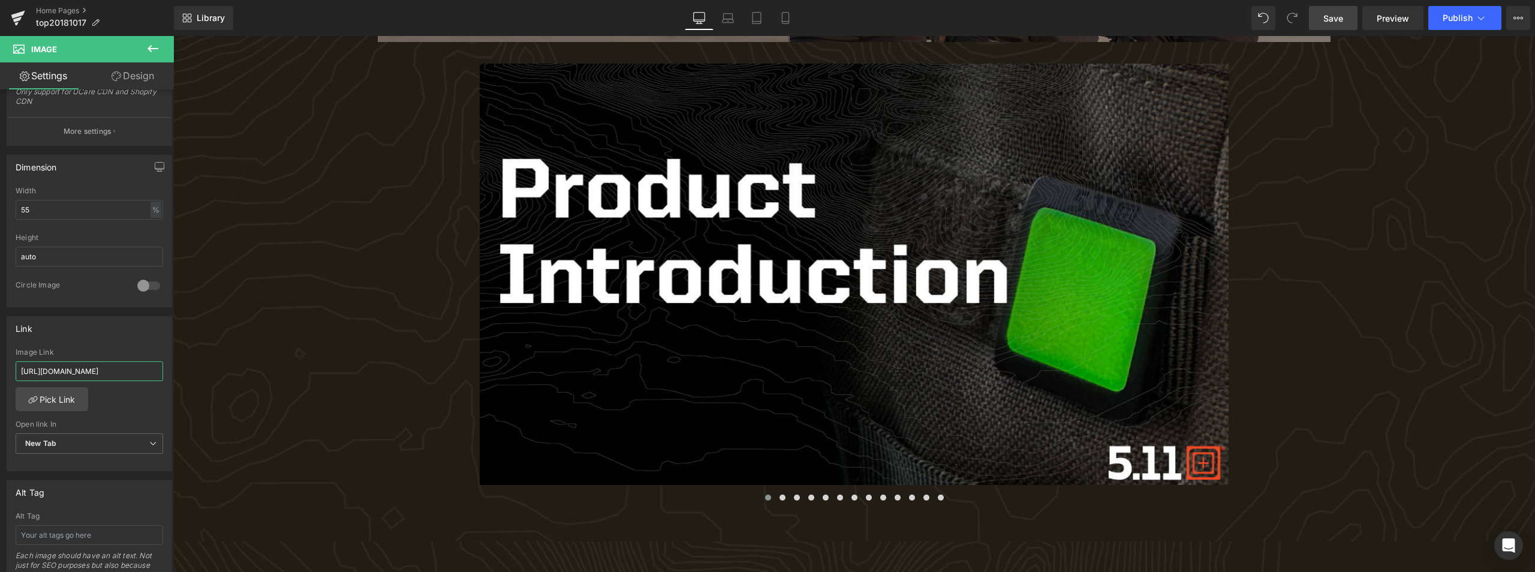
type input "[URL][DOMAIN_NAME]"
click at [1330, 12] on span "Save" at bounding box center [1334, 18] width 20 height 13
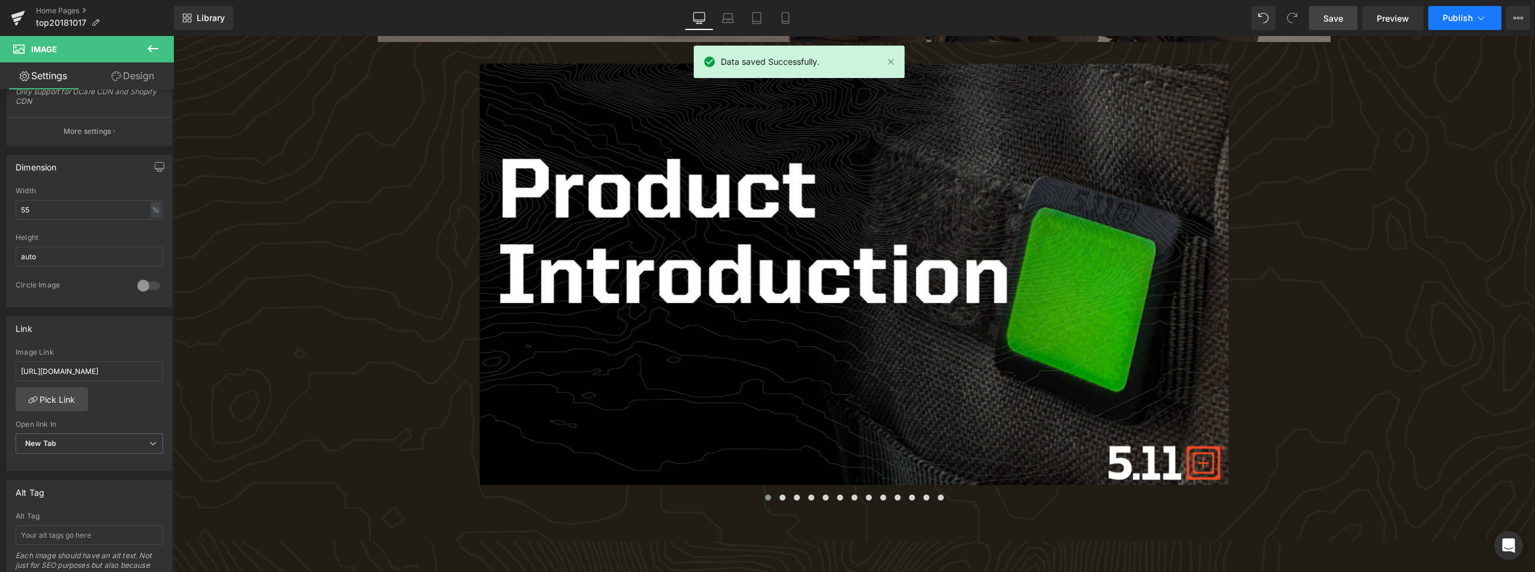
click at [1474, 19] on button "Publish" at bounding box center [1465, 18] width 73 height 24
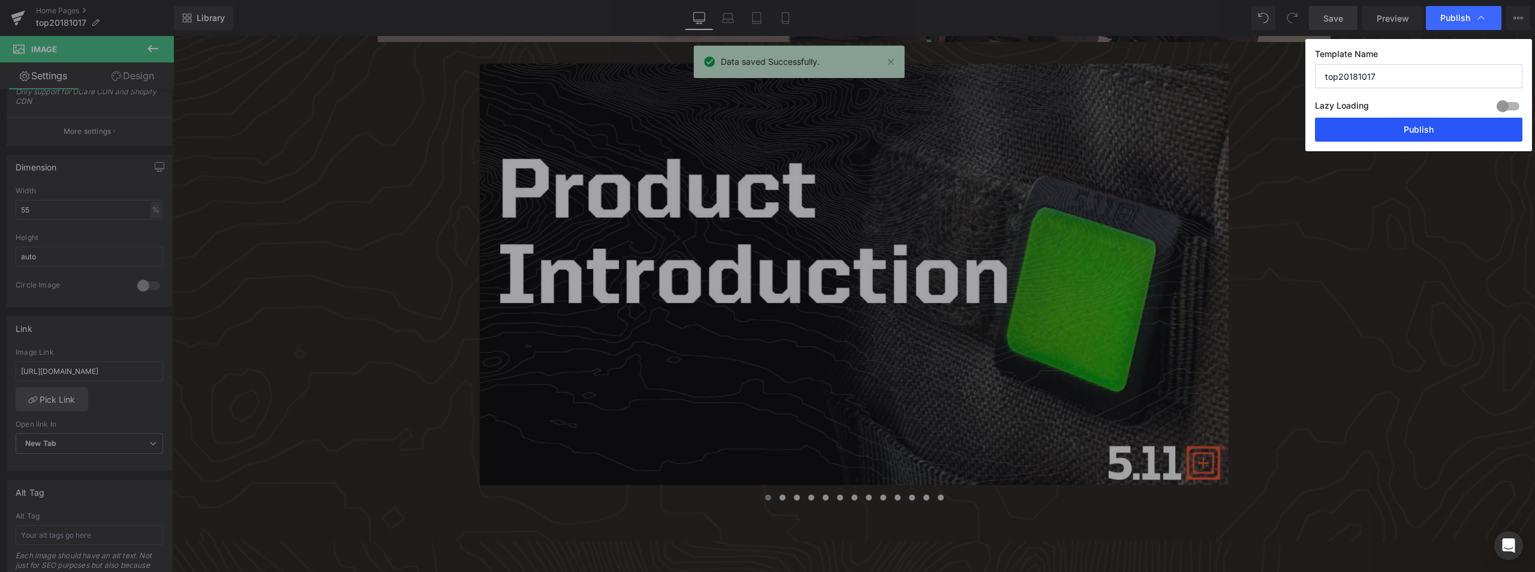
click at [1446, 125] on button "Publish" at bounding box center [1419, 130] width 208 height 24
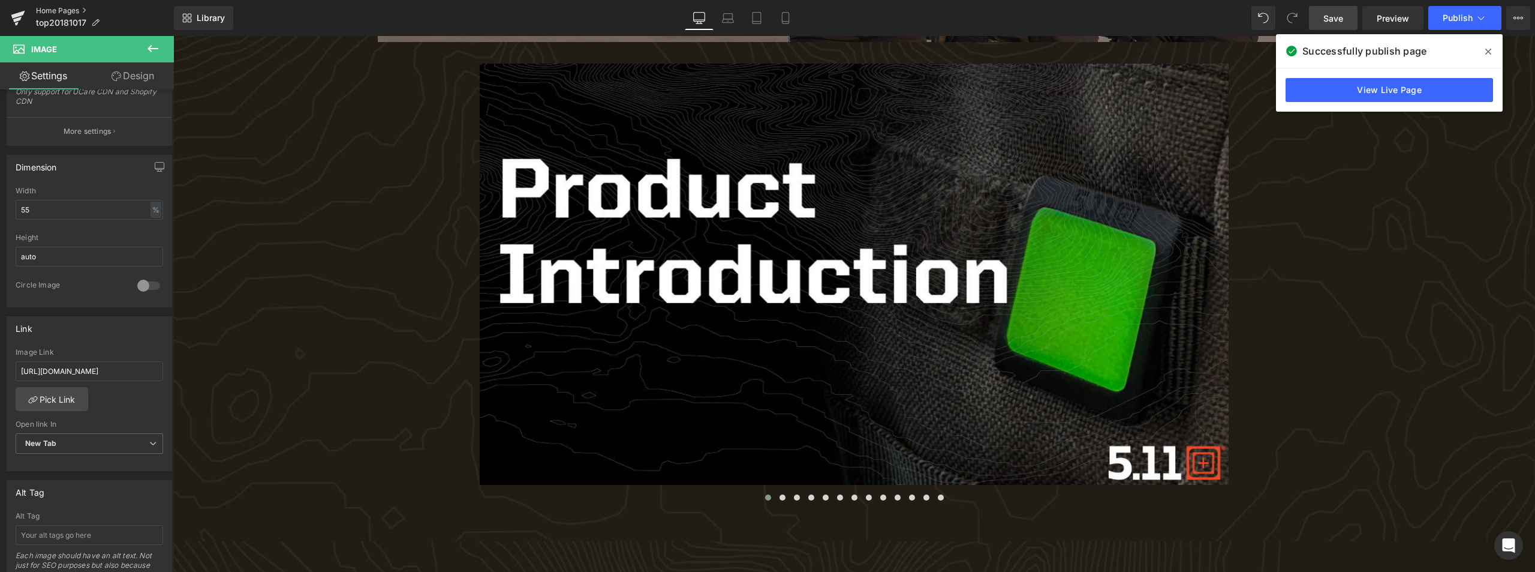
click at [46, 12] on link "Home Pages" at bounding box center [105, 11] width 138 height 10
